Goal: Transaction & Acquisition: Subscribe to service/newsletter

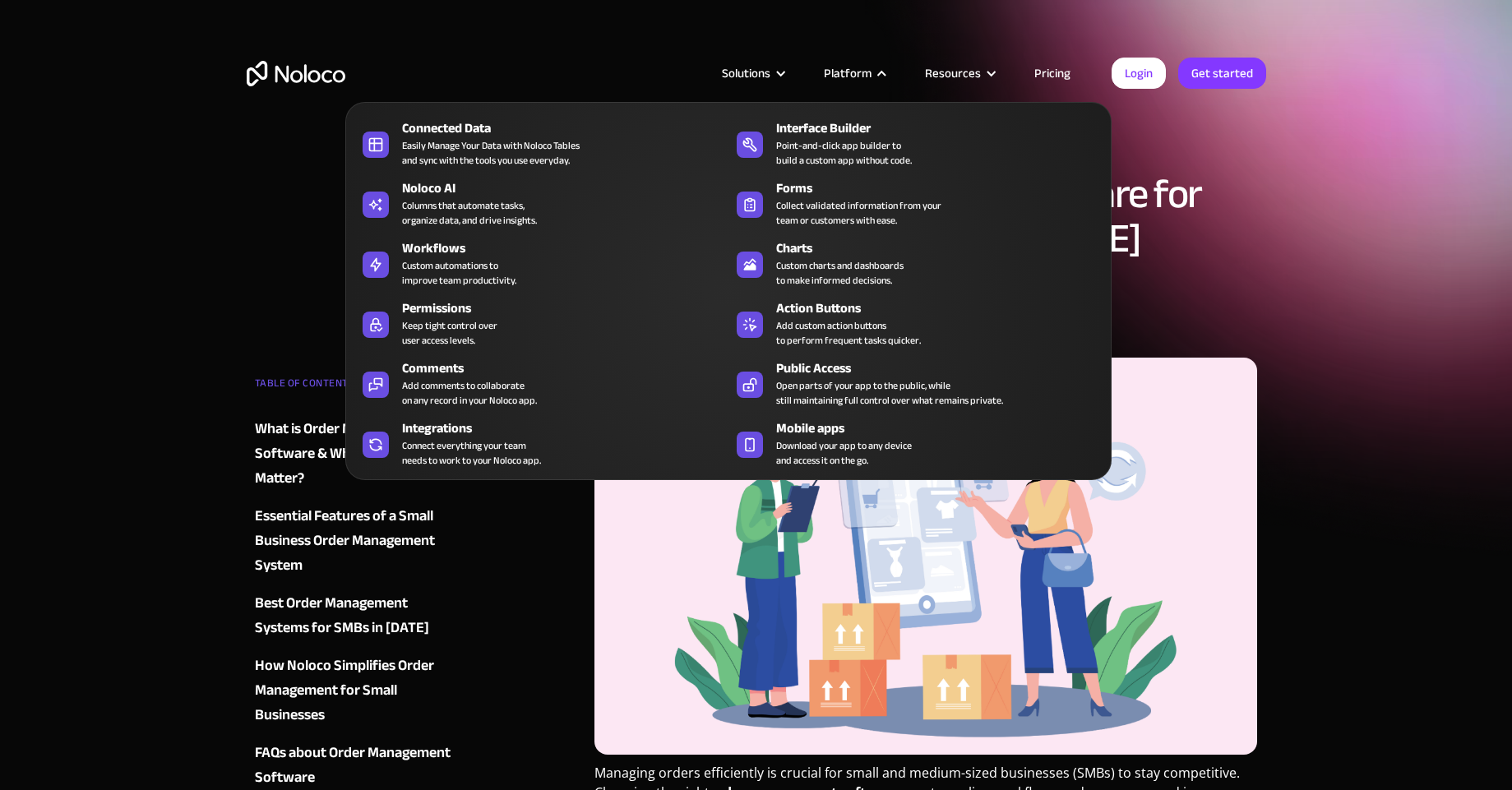
click at [1056, 79] on nav "Connected Data Easily Manage Your Data with Noloco Tables and sync with the too…" at bounding box center [729, 279] width 766 height 401
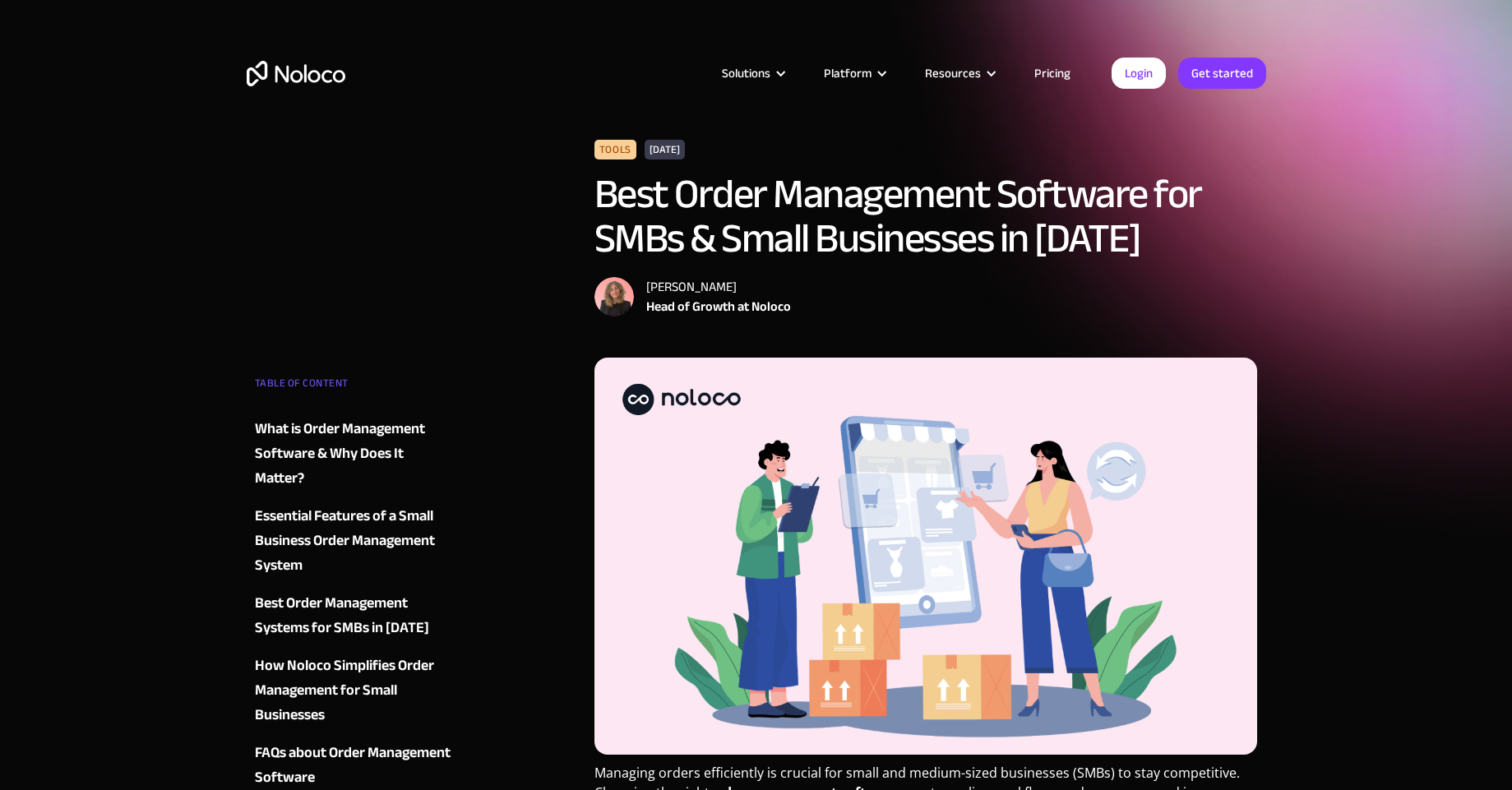
drag, startPoint x: 1055, startPoint y: 53, endPoint x: 1055, endPoint y: 72, distance: 19.0
click at [1055, 54] on div "Solutions Use Cases Business Types Project Management Keep track of customers, …" at bounding box center [756, 89] width 1052 height 97
click at [1059, 96] on div "Solutions Use Cases Business Types Project Management Keep track of customers, …" at bounding box center [756, 89] width 1052 height 97
click at [1055, 73] on link "Pricing" at bounding box center [1052, 73] width 77 height 21
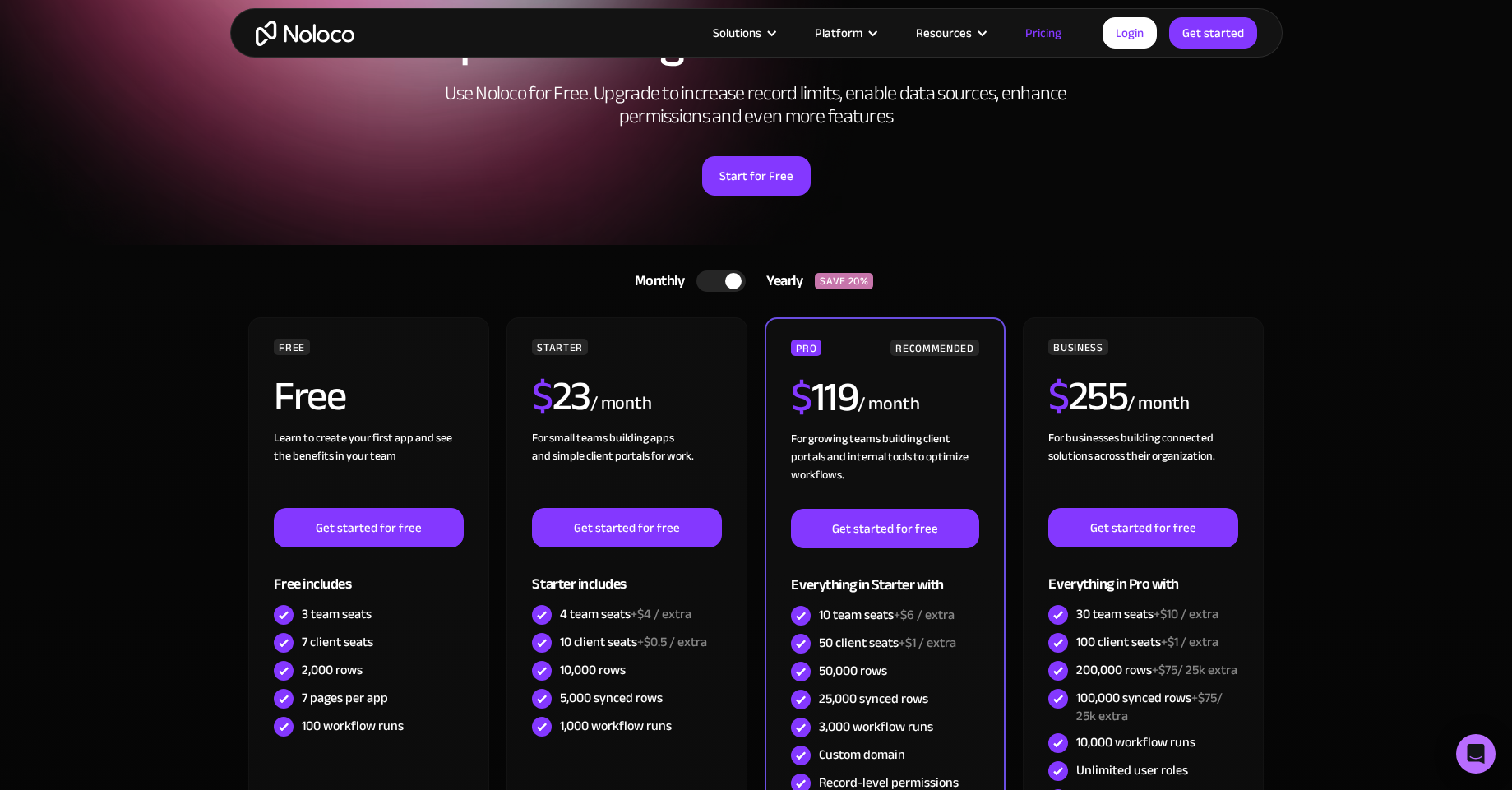
scroll to position [136, 0]
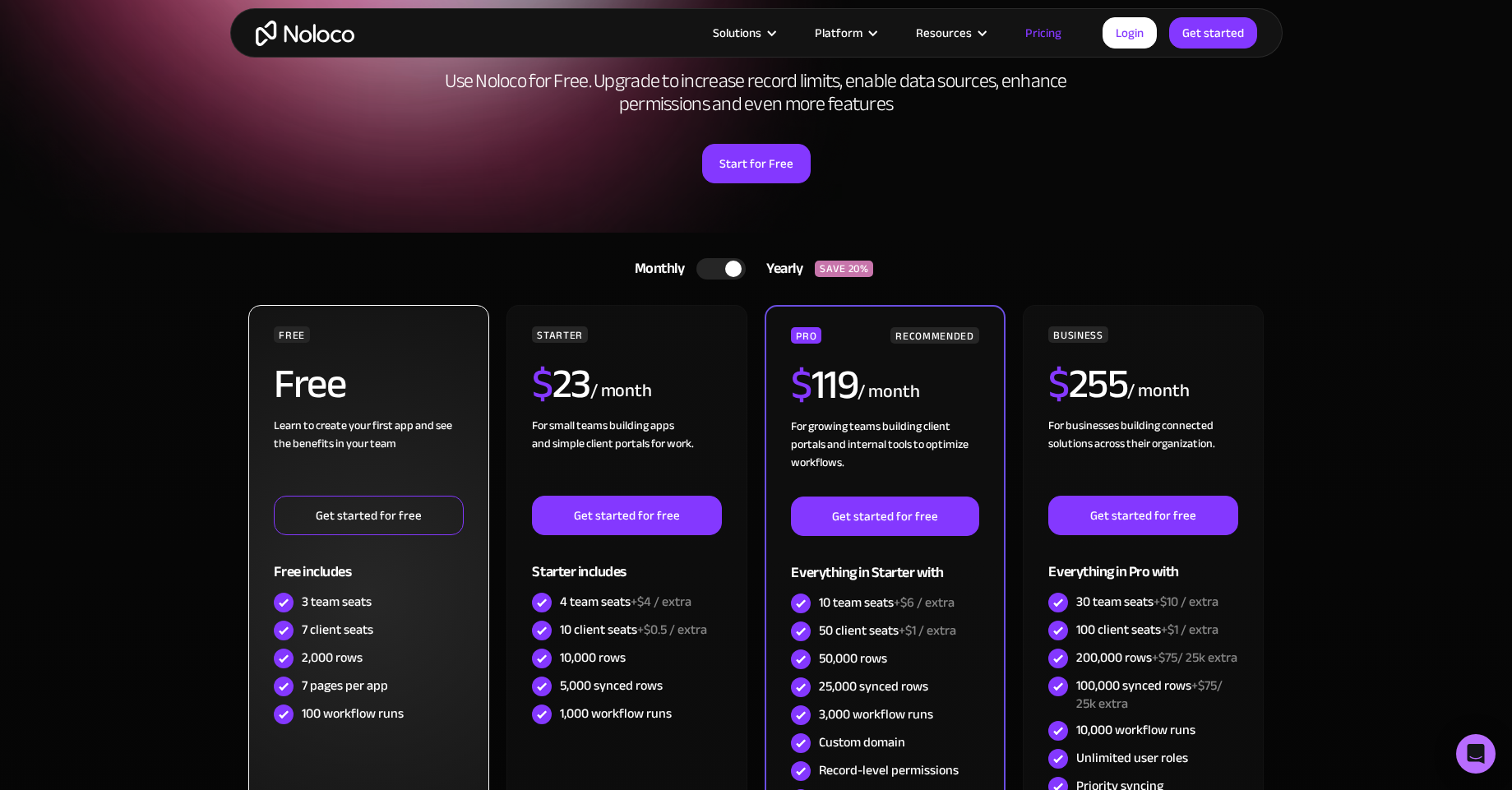
click at [426, 516] on link "Get started for free" at bounding box center [368, 516] width 189 height 39
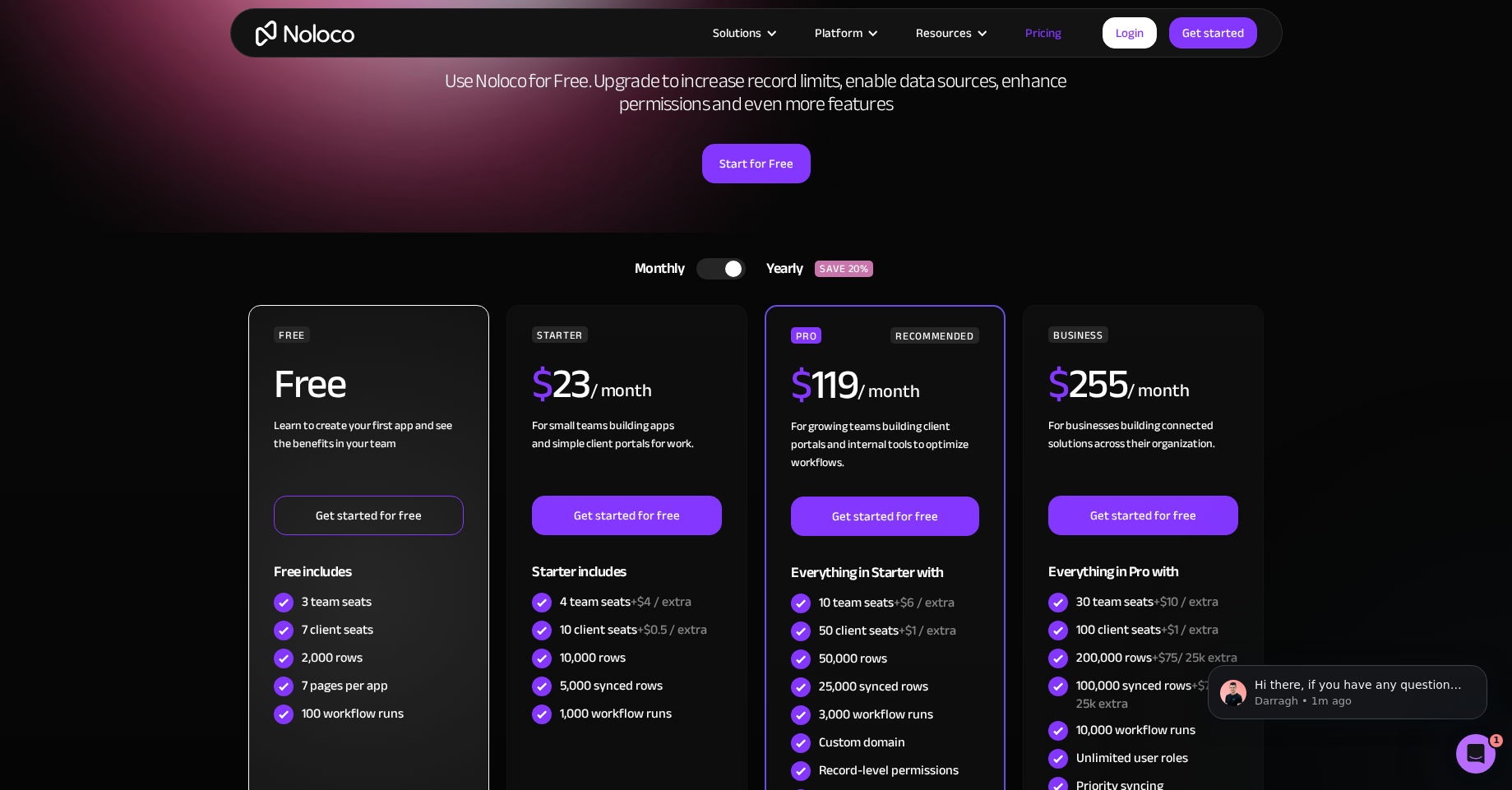
scroll to position [0, 0]
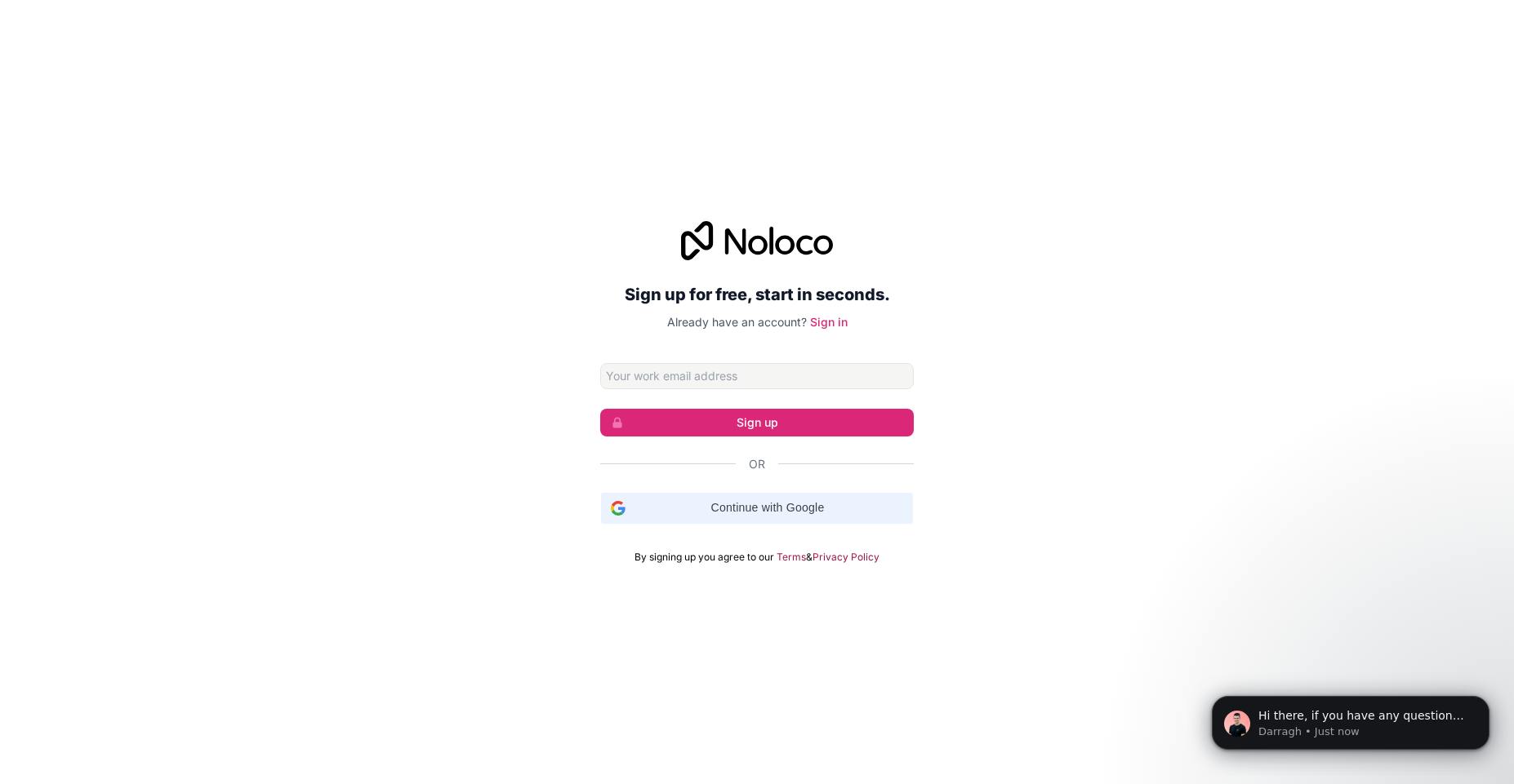
click at [805, 513] on span "Continue with Google" at bounding box center [767, 507] width 271 height 17
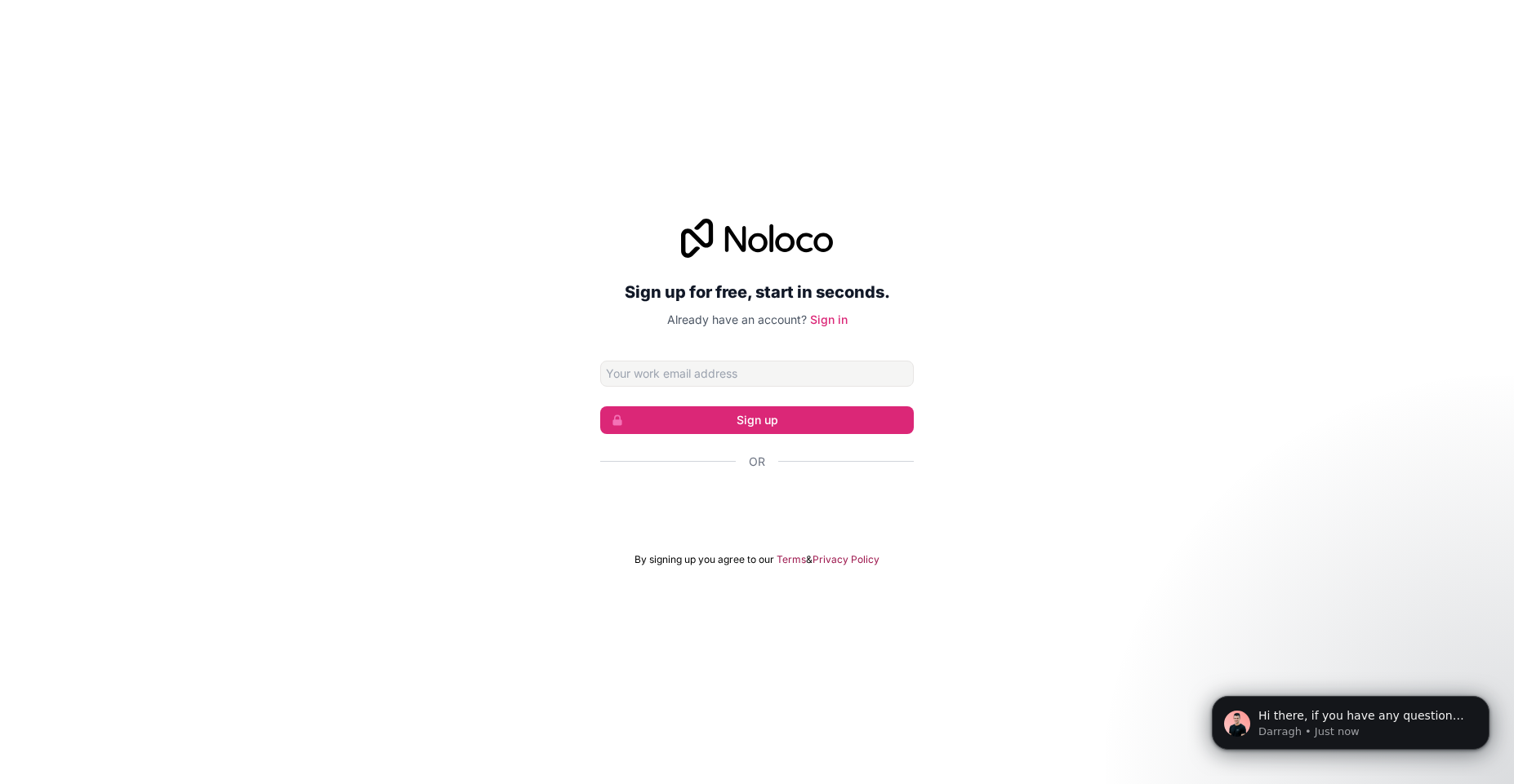
click at [470, 24] on div "Sign up for free, start in seconds. Already have an account? Sign in Sign up Or…" at bounding box center [757, 392] width 1514 height 784
